Goal: Task Accomplishment & Management: Manage account settings

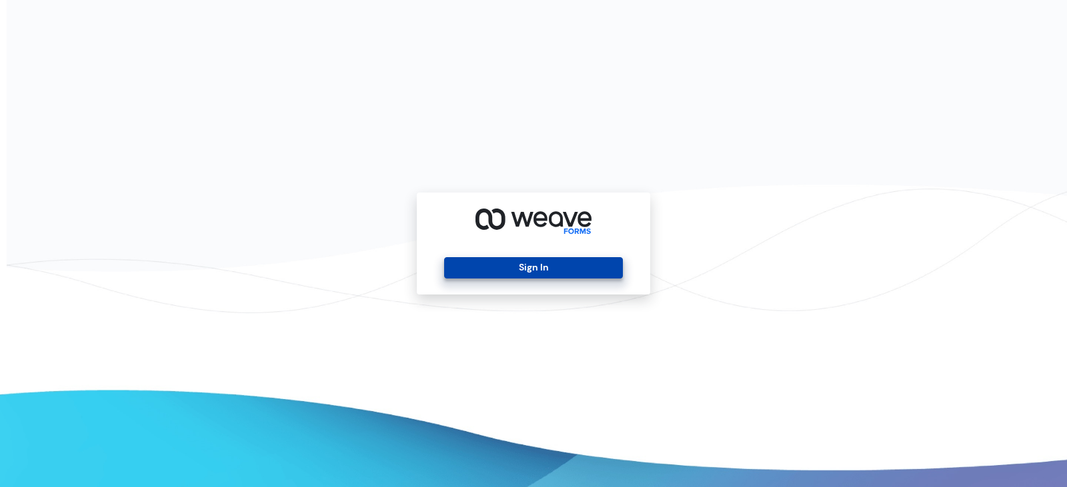
click at [500, 277] on button "Sign In" at bounding box center [533, 267] width 178 height 21
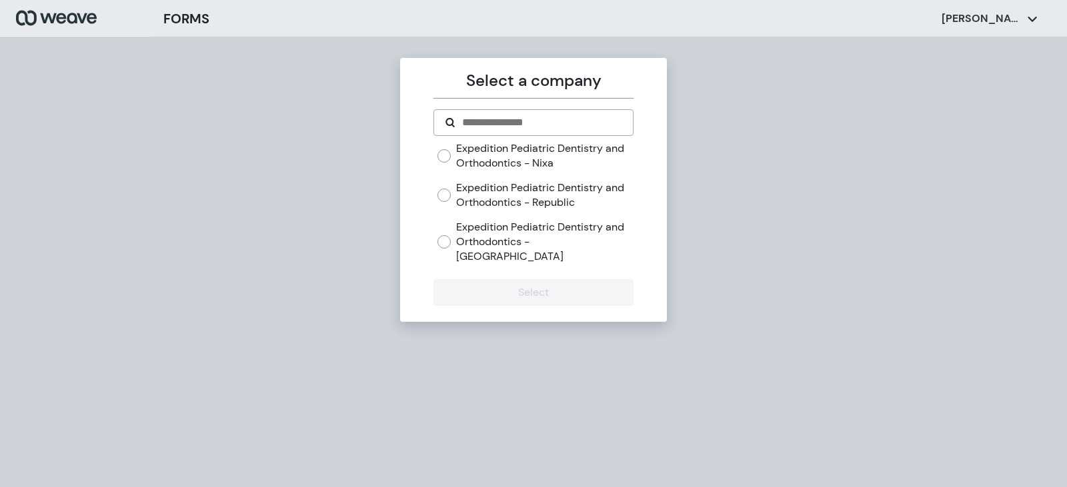
drag, startPoint x: 565, startPoint y: 165, endPoint x: 581, endPoint y: 197, distance: 36.1
click at [566, 165] on label "Expedition Pediatric Dentistry and Orthodontics - Nixa" at bounding box center [544, 155] width 177 height 29
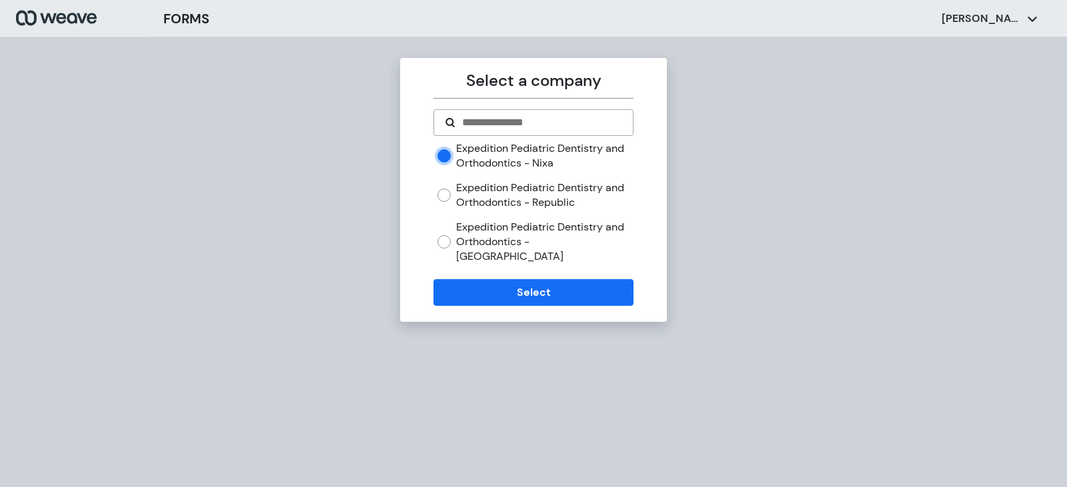
click at [587, 226] on label "Expedition Pediatric Dentistry and Orthodontics - [GEOGRAPHIC_DATA]" at bounding box center [544, 241] width 177 height 43
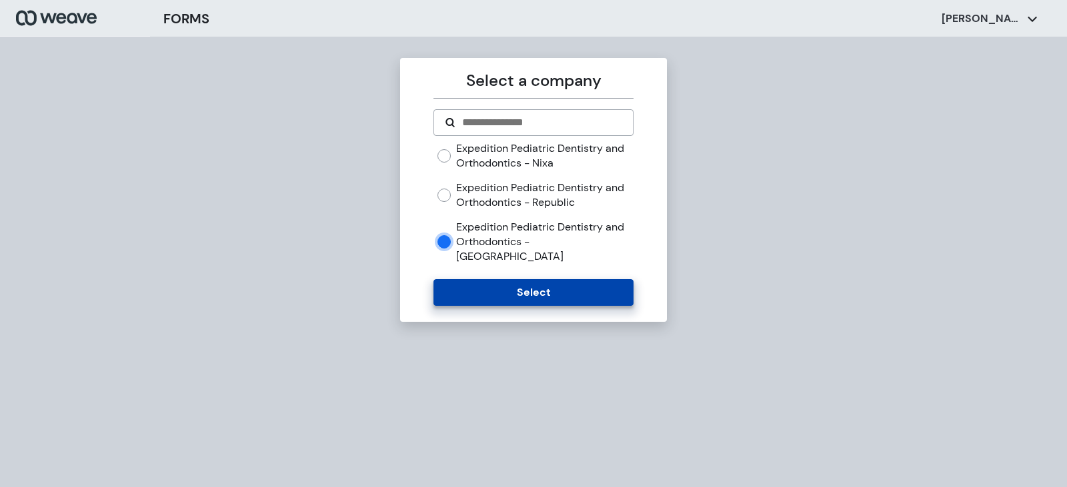
click at [577, 281] on button "Select" at bounding box center [532, 292] width 199 height 27
